Goal: Use online tool/utility: Utilize a website feature to perform a specific function

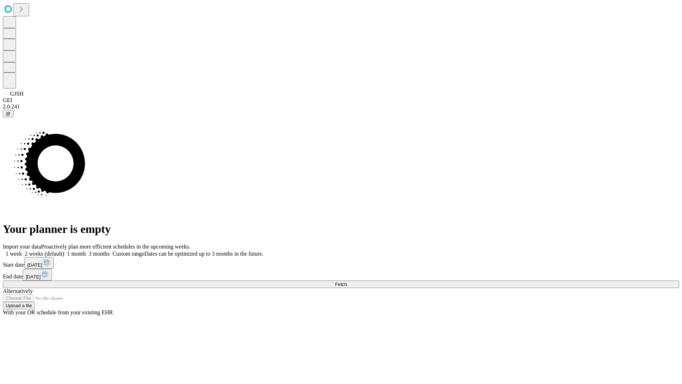
click at [347, 281] on span "Fetch" at bounding box center [341, 283] width 12 height 5
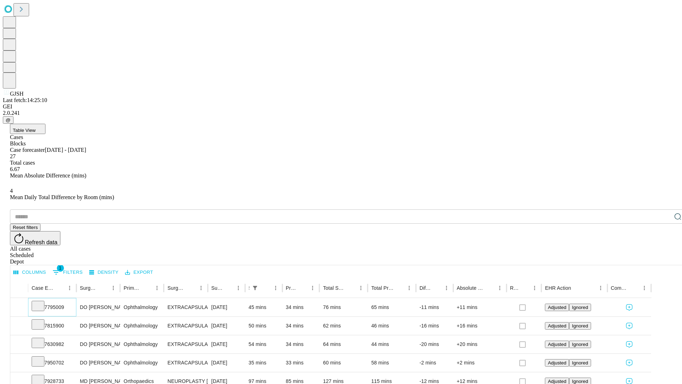
click at [42, 302] on icon at bounding box center [37, 305] width 7 height 7
